Goal: Transaction & Acquisition: Purchase product/service

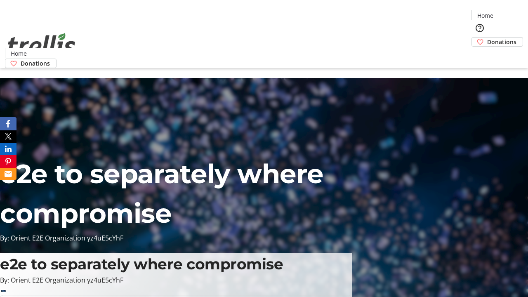
click at [504, 12] on span "Sign Up" at bounding box center [508, 12] width 24 height 10
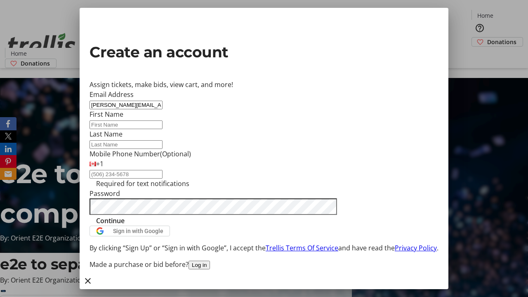
type input "[PERSON_NAME][EMAIL_ADDRESS][DOMAIN_NAME]"
type input "[PERSON_NAME]"
click at [125, 226] on span "Continue" at bounding box center [110, 221] width 28 height 10
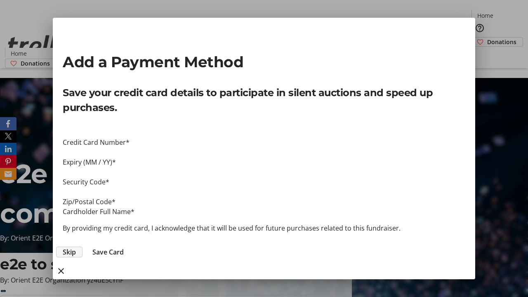
click at [76, 247] on span "Skip" at bounding box center [69, 252] width 13 height 10
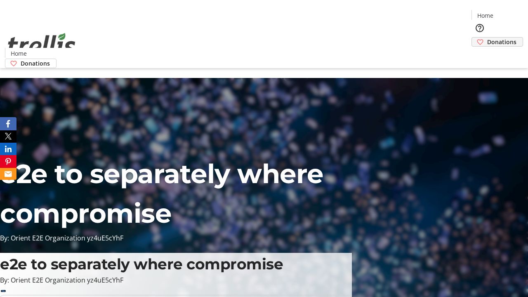
click at [487, 38] on span "Donations" at bounding box center [501, 42] width 29 height 9
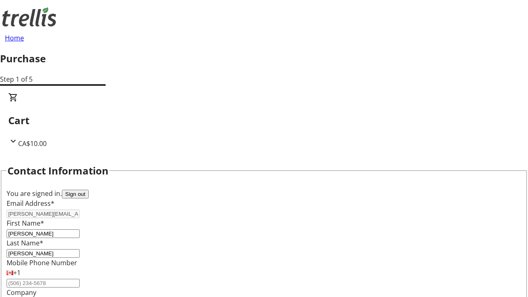
select select "CA"
type input "[STREET_ADDRESS][PERSON_NAME]"
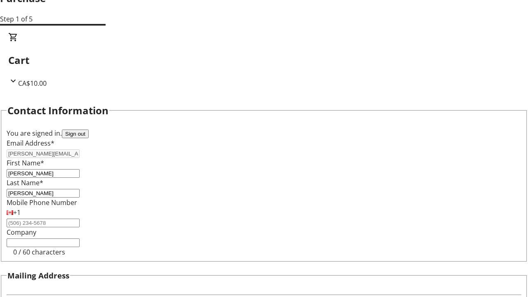
type input "Kelowna"
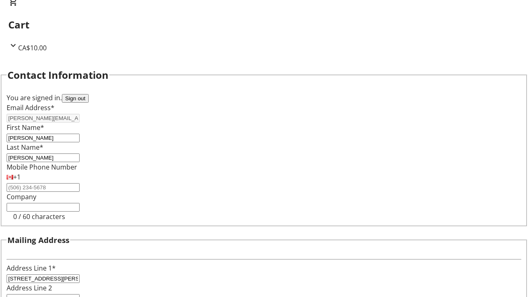
select select "BC"
type input "Kelowna"
type input "V1Y 0C2"
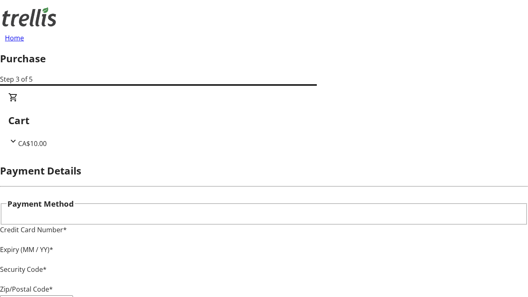
type input "V1Y 0C2"
